Goal: Navigation & Orientation: Find specific page/section

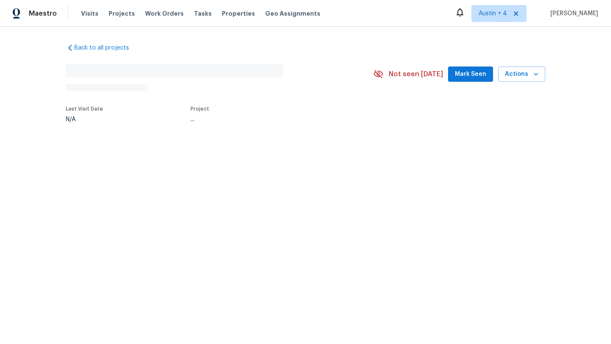
click at [473, 70] on span "Mark Seen" at bounding box center [470, 74] width 31 height 11
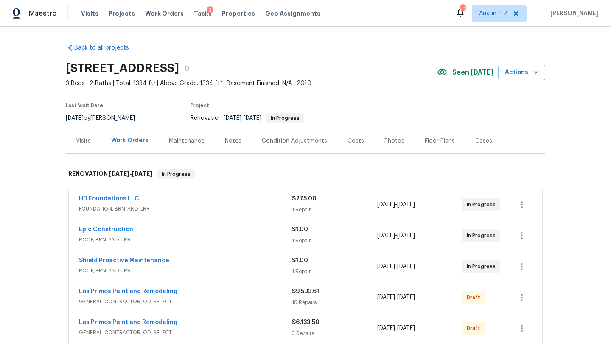
click at [473, 73] on span "Seen [DATE]" at bounding box center [472, 72] width 41 height 8
click at [117, 230] on link "Epic Construction" at bounding box center [106, 230] width 54 height 6
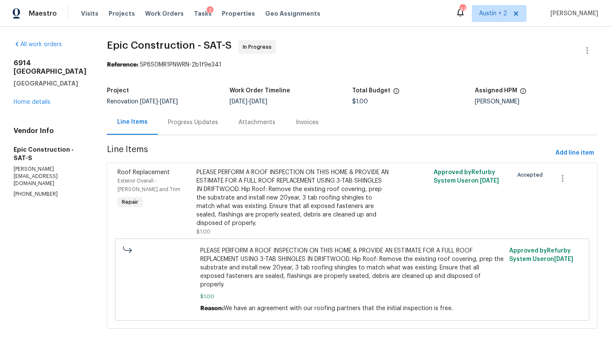
click at [178, 125] on div "Progress Updates" at bounding box center [193, 122] width 50 height 8
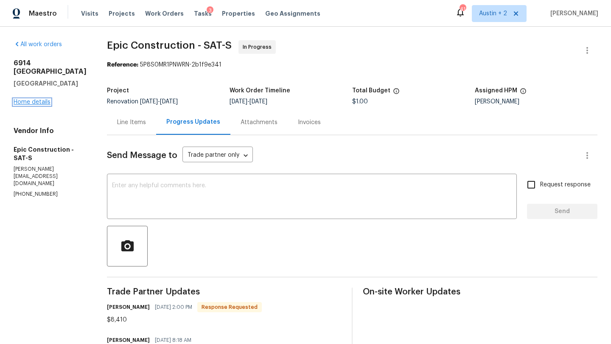
click at [47, 99] on link "Home details" at bounding box center [32, 102] width 37 height 6
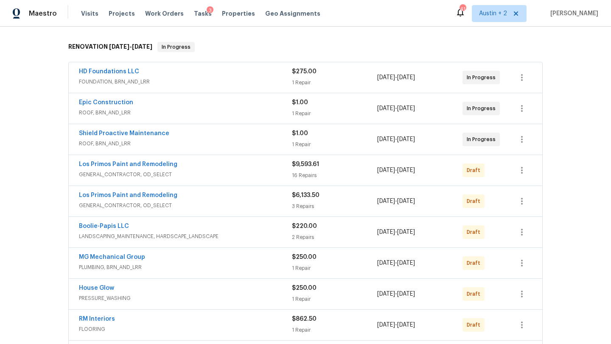
scroll to position [159, 0]
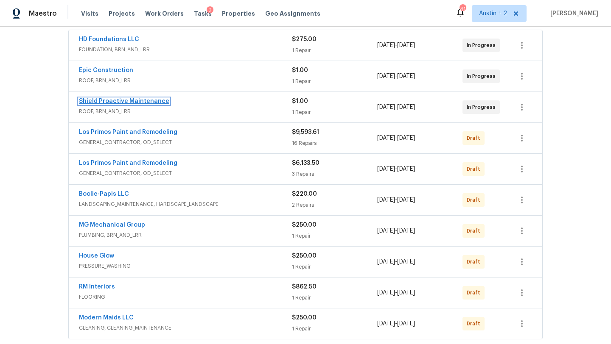
click at [134, 101] on link "Shield Proactive Maintenance" at bounding box center [124, 101] width 90 height 6
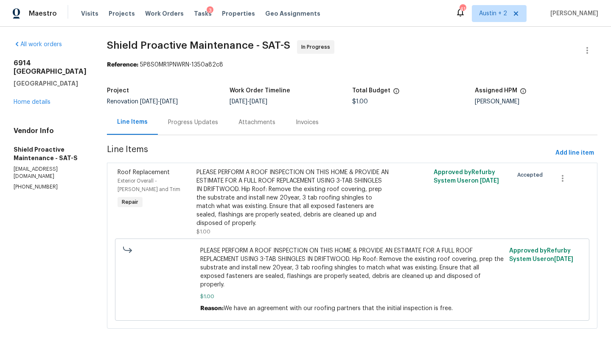
click at [168, 123] on div "Progress Updates" at bounding box center [193, 122] width 50 height 8
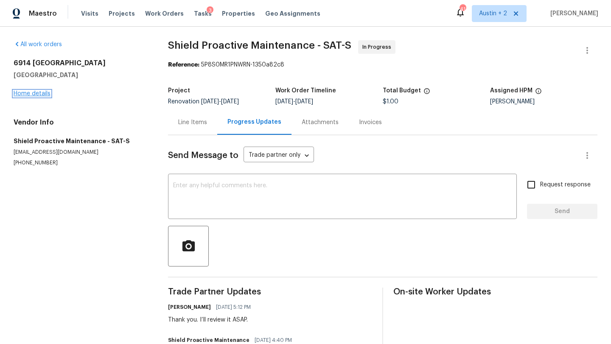
click at [41, 96] on link "Home details" at bounding box center [32, 94] width 37 height 6
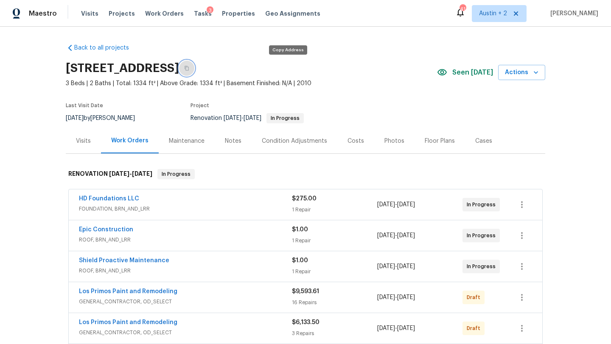
click at [189, 67] on icon "button" at bounding box center [186, 68] width 5 height 5
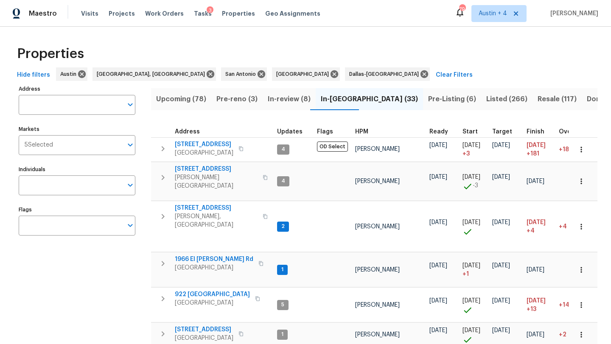
scroll to position [80, 0]
